Goal: Navigation & Orientation: Find specific page/section

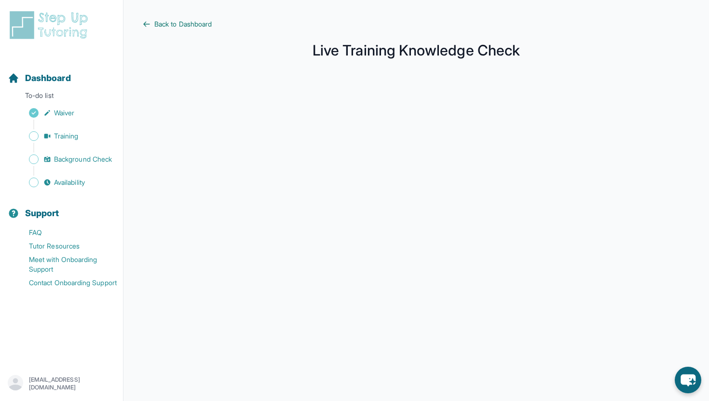
click at [192, 25] on span "Back to Dashboard" at bounding box center [182, 24] width 57 height 10
